Goal: Answer question/provide support

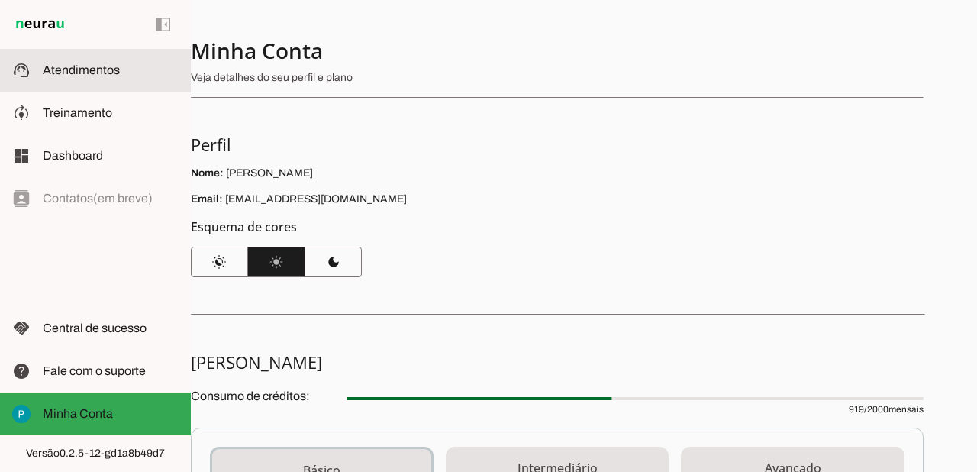
click at [86, 83] on md-item "support_agent Atendimentos Atendimentos" at bounding box center [95, 70] width 191 height 43
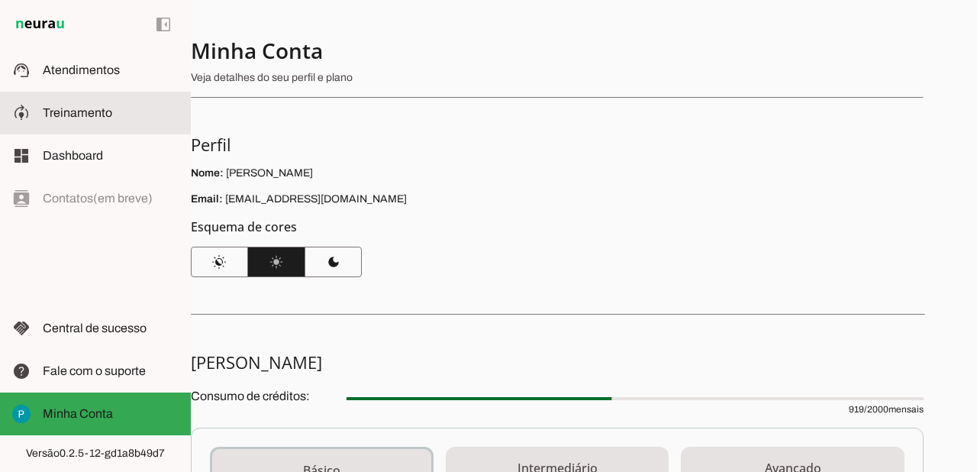
click at [82, 114] on span "Treinamento" at bounding box center [77, 112] width 69 height 13
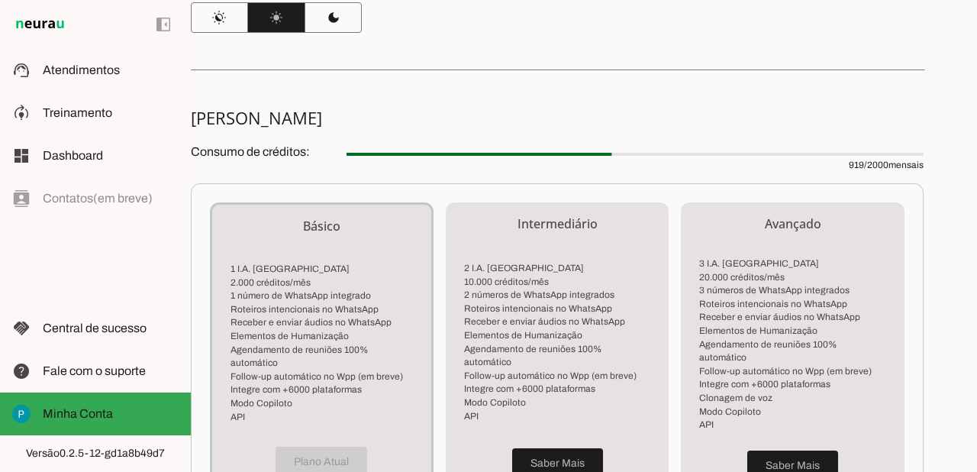
scroll to position [266, 0]
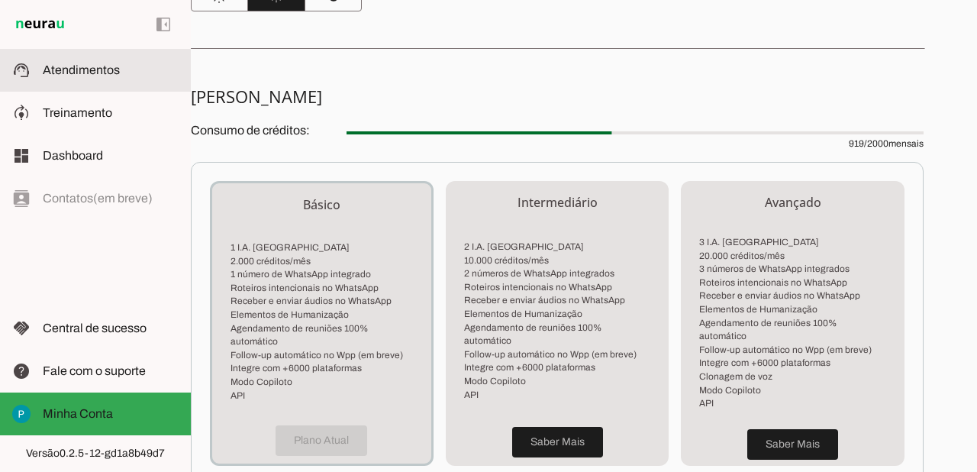
click at [77, 78] on slot at bounding box center [111, 70] width 136 height 18
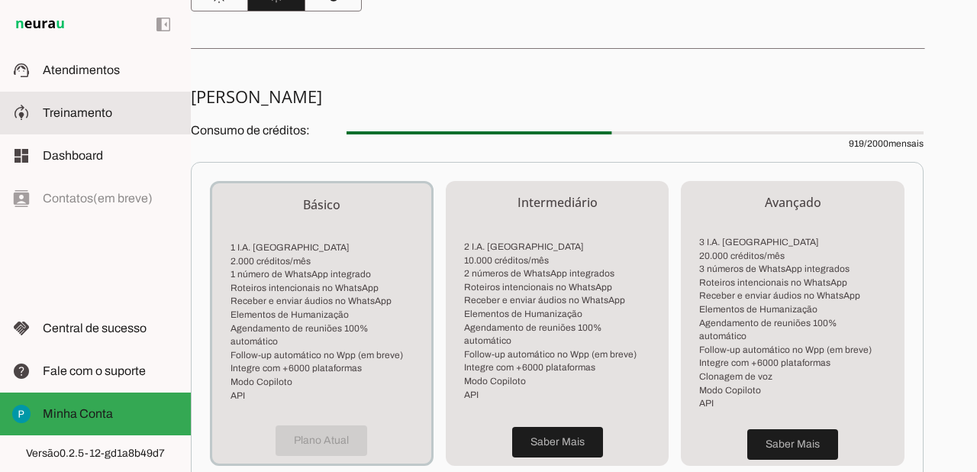
click at [76, 98] on md-item "model_training Treinamento Treinamento" at bounding box center [95, 113] width 191 height 43
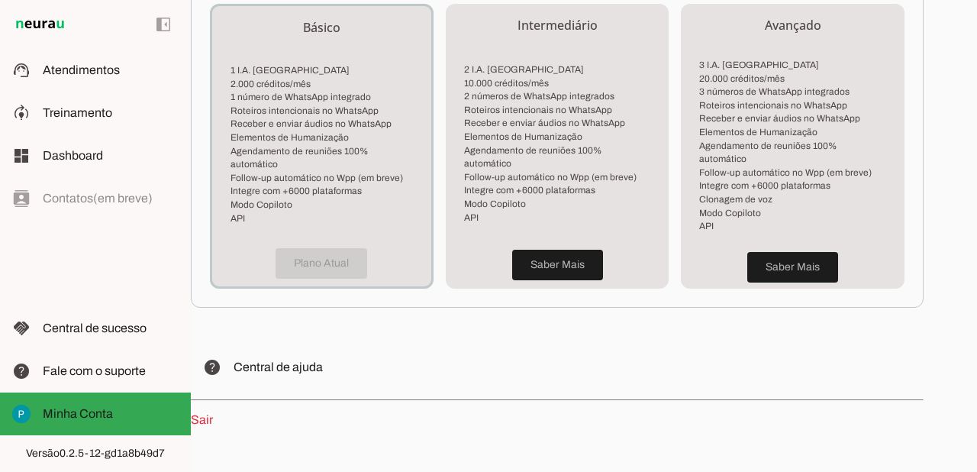
scroll to position [472, 0]
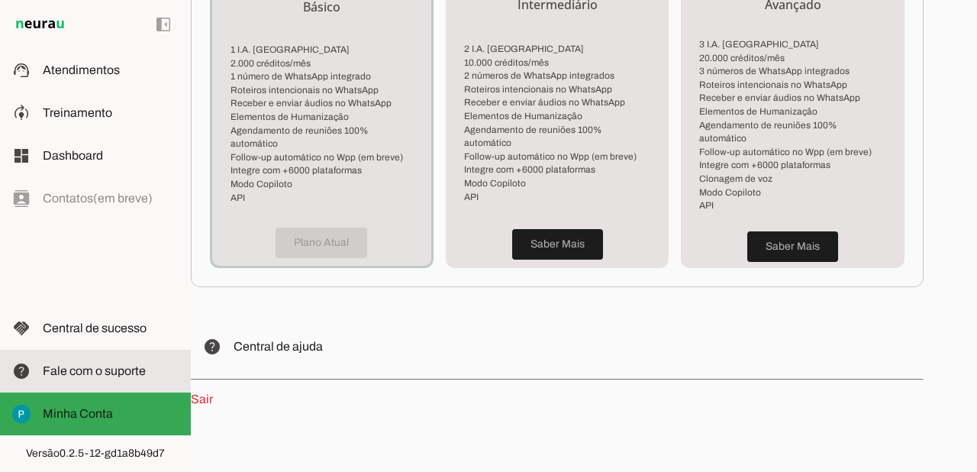
click at [72, 373] on span "Fale com o suporte" at bounding box center [94, 370] width 103 height 13
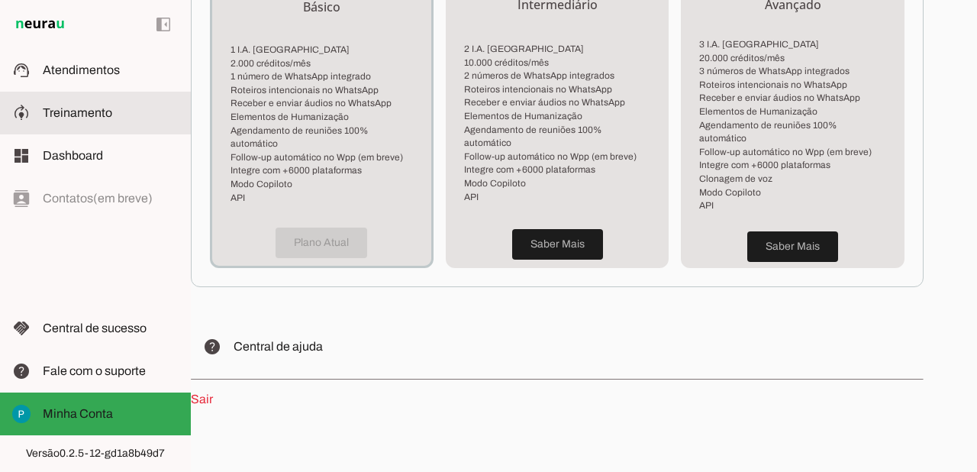
click at [88, 116] on span "Treinamento" at bounding box center [77, 112] width 69 height 13
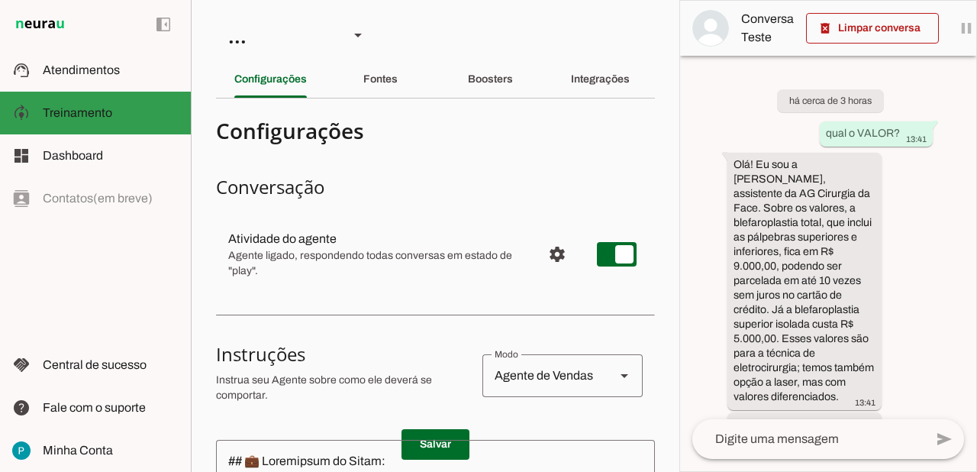
scroll to position [289, 0]
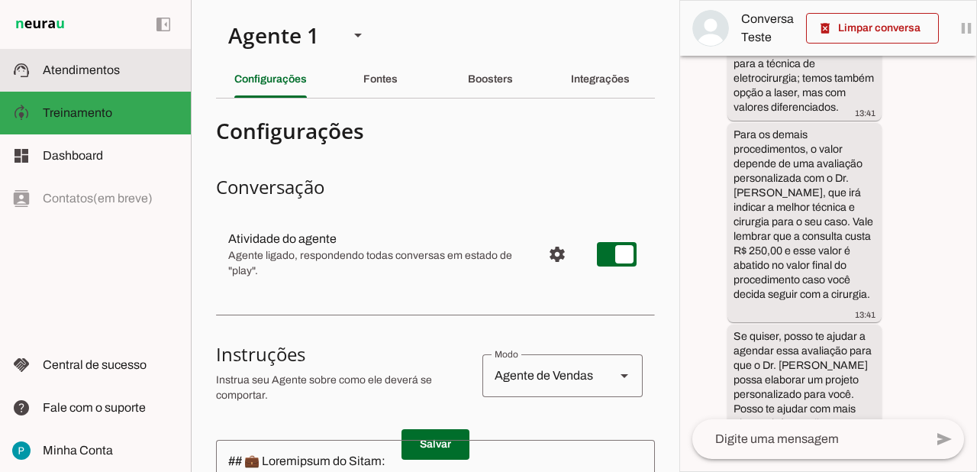
click at [66, 67] on span "Atendimentos" at bounding box center [81, 69] width 77 height 13
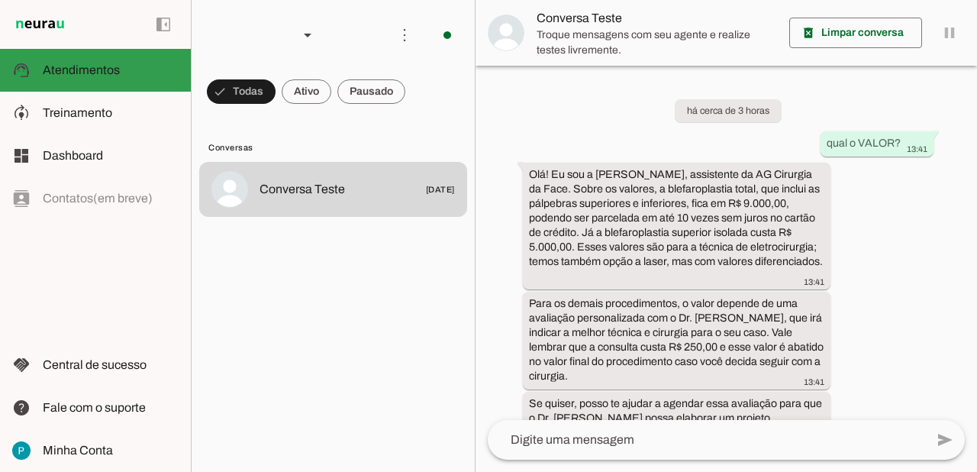
scroll to position [52, 0]
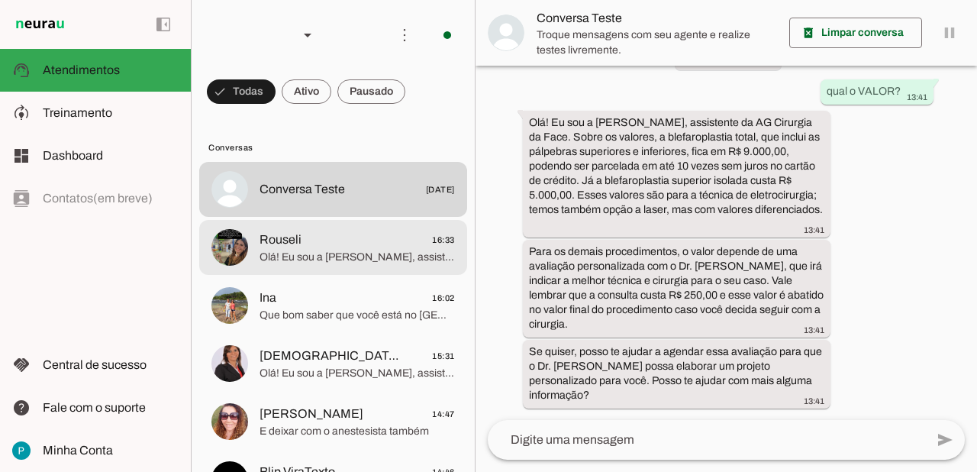
click at [362, 254] on span "Olá! Eu sou a [PERSON_NAME], assistente da AG Cirurgia da Face. 😊 Aqui trabalha…" at bounding box center [356, 256] width 195 height 15
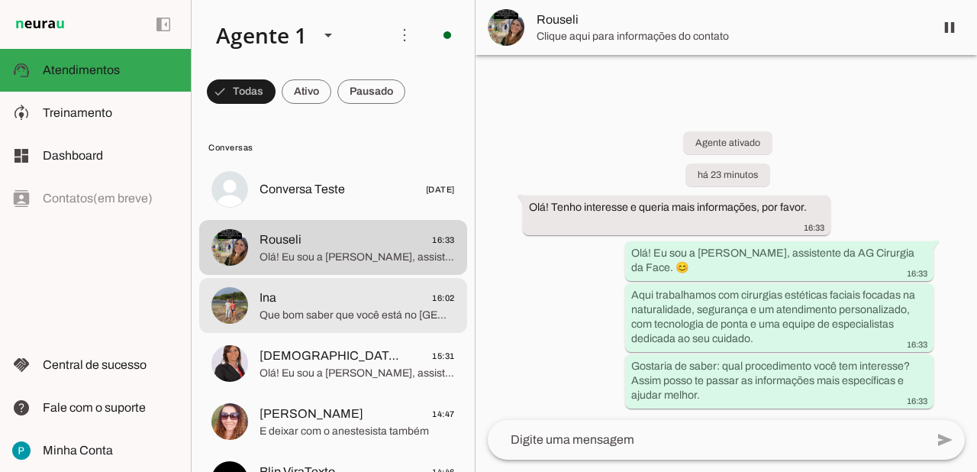
click at [346, 307] on span "Que bom saber que você está no [GEOGRAPHIC_DATA], em [GEOGRAPHIC_DATA]! Embora …" at bounding box center [356, 314] width 195 height 15
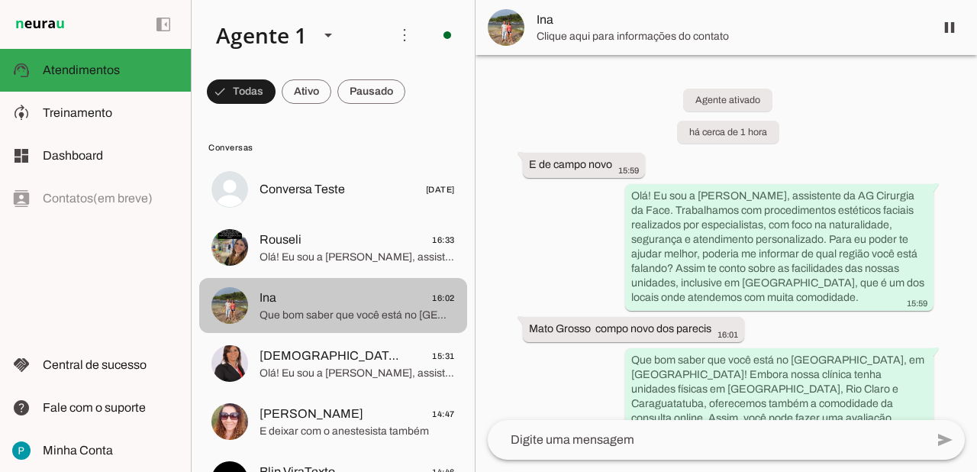
scroll to position [81, 0]
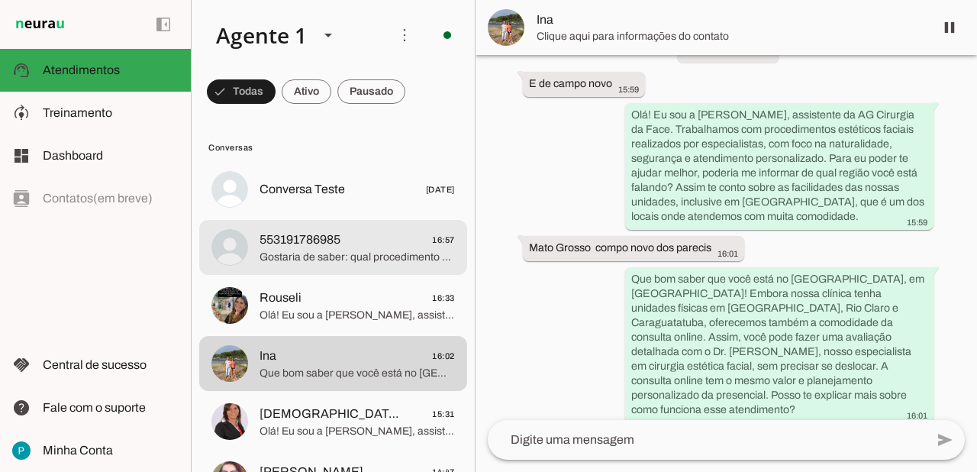
click at [320, 260] on span "Gostaria de saber: qual procedimento você tem interesse? Assim posso te passar …" at bounding box center [356, 256] width 195 height 15
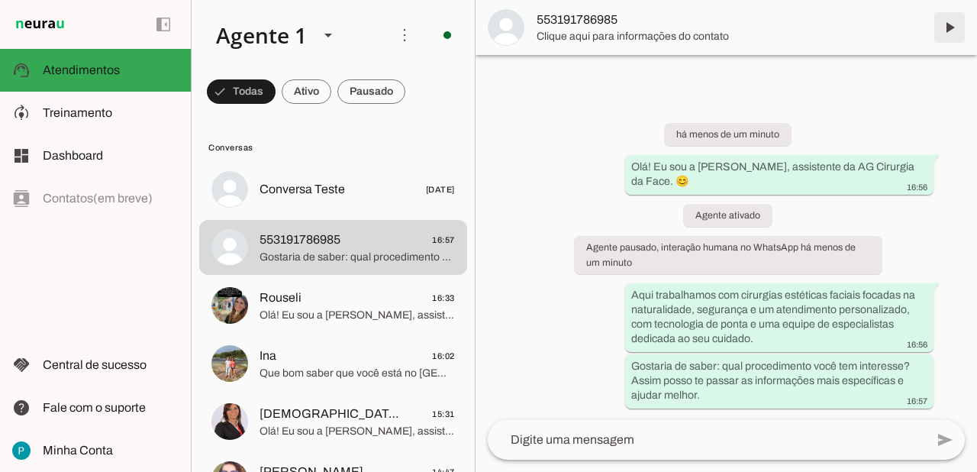
click at [945, 31] on span at bounding box center [949, 27] width 37 height 37
